Goal: Find specific page/section: Find specific page/section

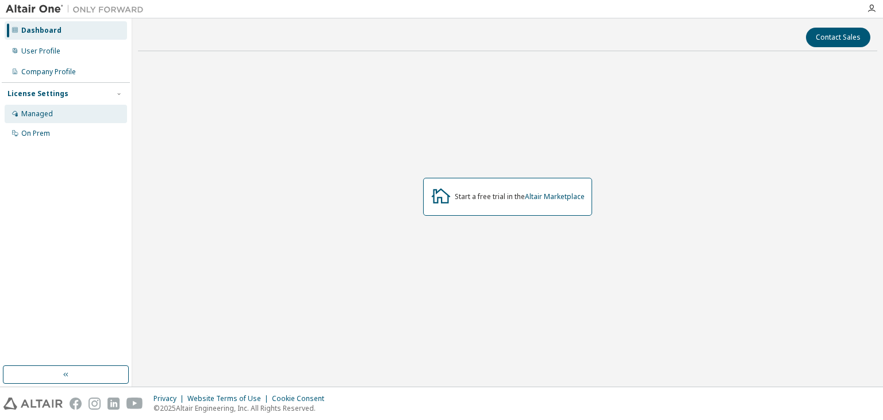
click at [85, 114] on div "Managed" at bounding box center [66, 114] width 122 height 18
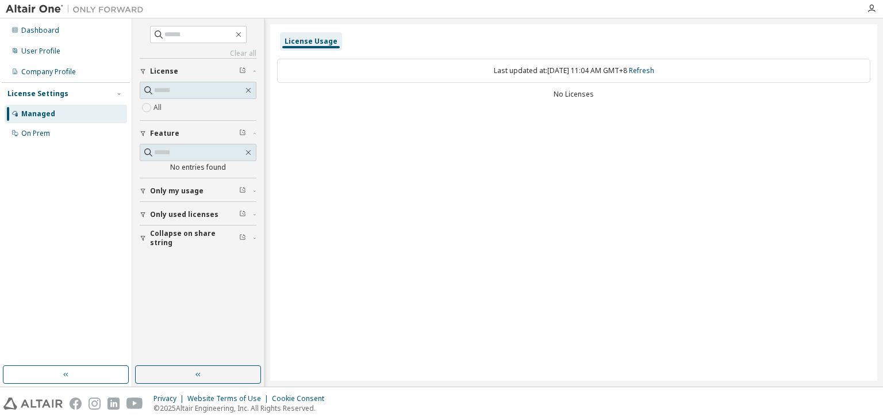
click at [219, 210] on div "Only used licenses" at bounding box center [201, 214] width 103 height 9
